Goal: Navigation & Orientation: Find specific page/section

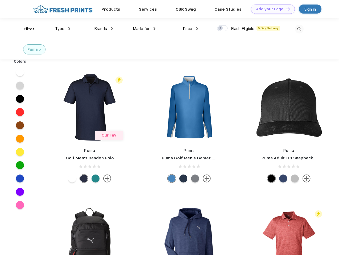
click at [271, 9] on link "Add your Logo Design Tool" at bounding box center [273, 9] width 44 height 9
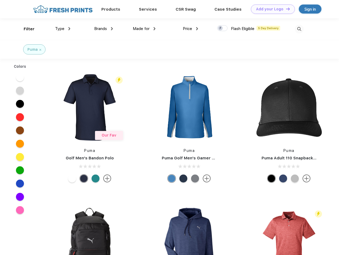
click at [0, 0] on div "Design Tool" at bounding box center [0, 0] width 0 height 0
click at [285, 9] on link "Add your Logo Design Tool" at bounding box center [273, 9] width 44 height 9
click at [26, 29] on div "Filter" at bounding box center [29, 29] width 11 height 6
click at [63, 29] on span "Type" at bounding box center [59, 28] width 9 height 5
click at [103, 29] on span "Brands" at bounding box center [100, 28] width 13 height 5
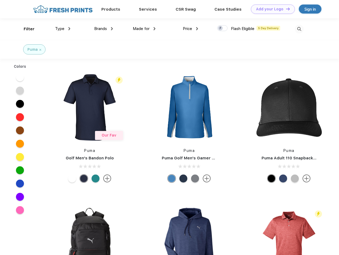
click at [144, 29] on span "Made for" at bounding box center [141, 28] width 17 height 5
click at [190, 29] on span "Price" at bounding box center [187, 28] width 9 height 5
click at [222, 28] on div at bounding box center [222, 28] width 10 height 6
click at [220, 28] on input "checkbox" at bounding box center [218, 26] width 3 height 3
click at [299, 29] on img at bounding box center [299, 29] width 9 height 9
